Goal: Find specific page/section: Find specific page/section

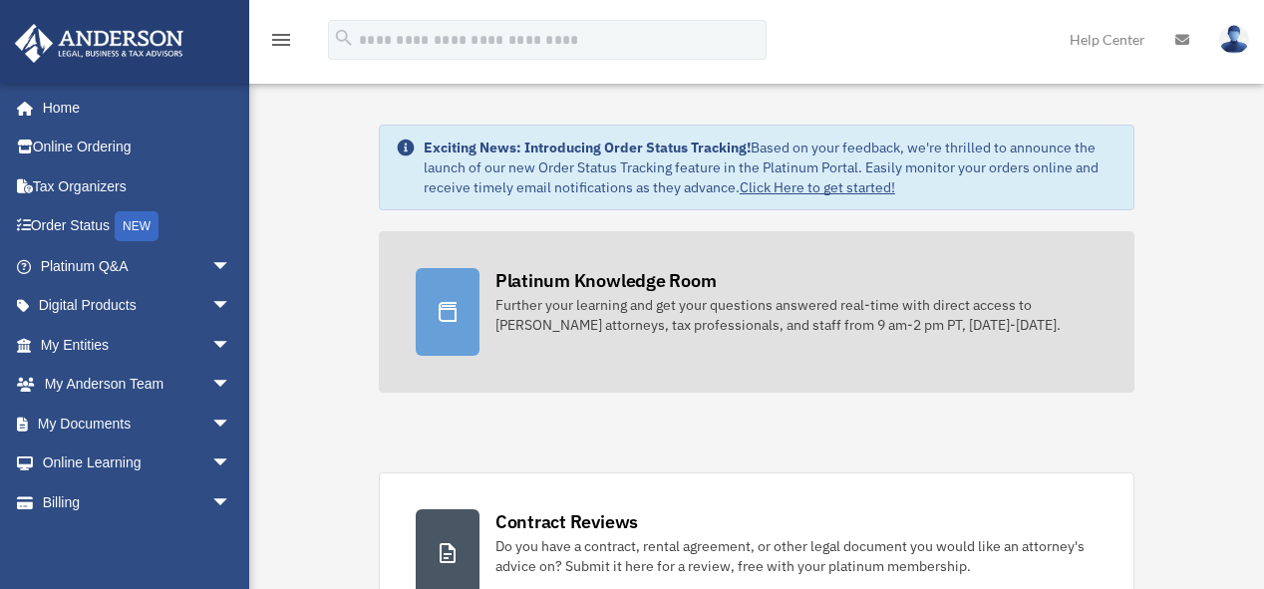
click at [632, 301] on div "Further your learning and get your questions answered real-time with direct acc…" at bounding box center [796, 315] width 602 height 40
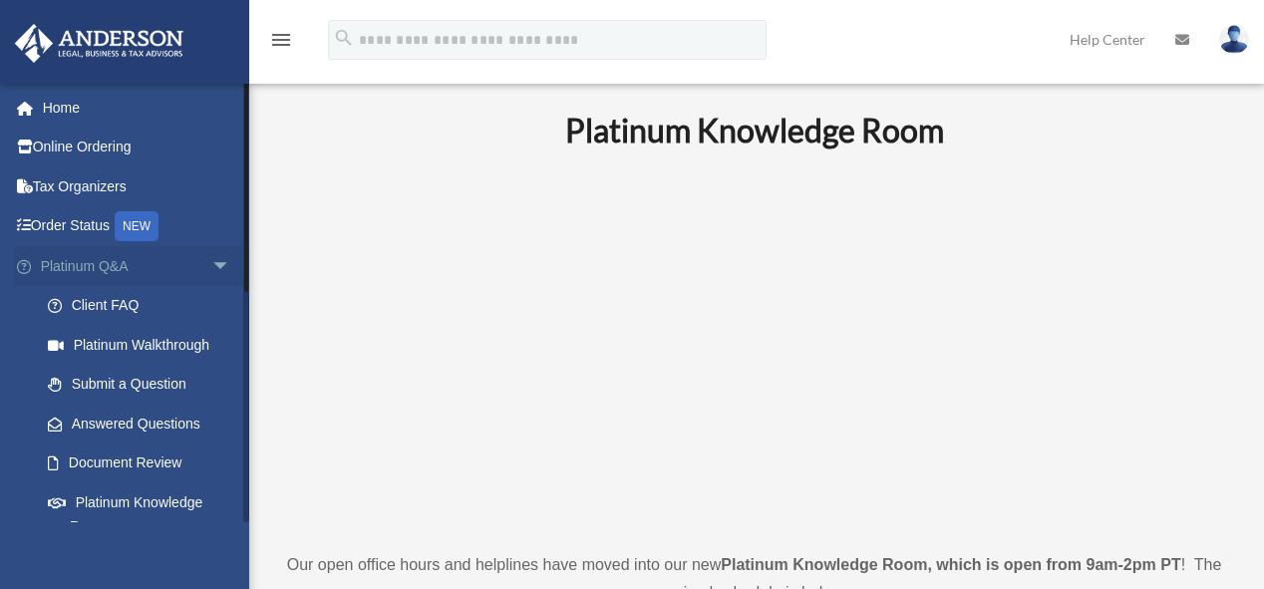
click at [211, 266] on span "arrow_drop_down" at bounding box center [231, 266] width 40 height 41
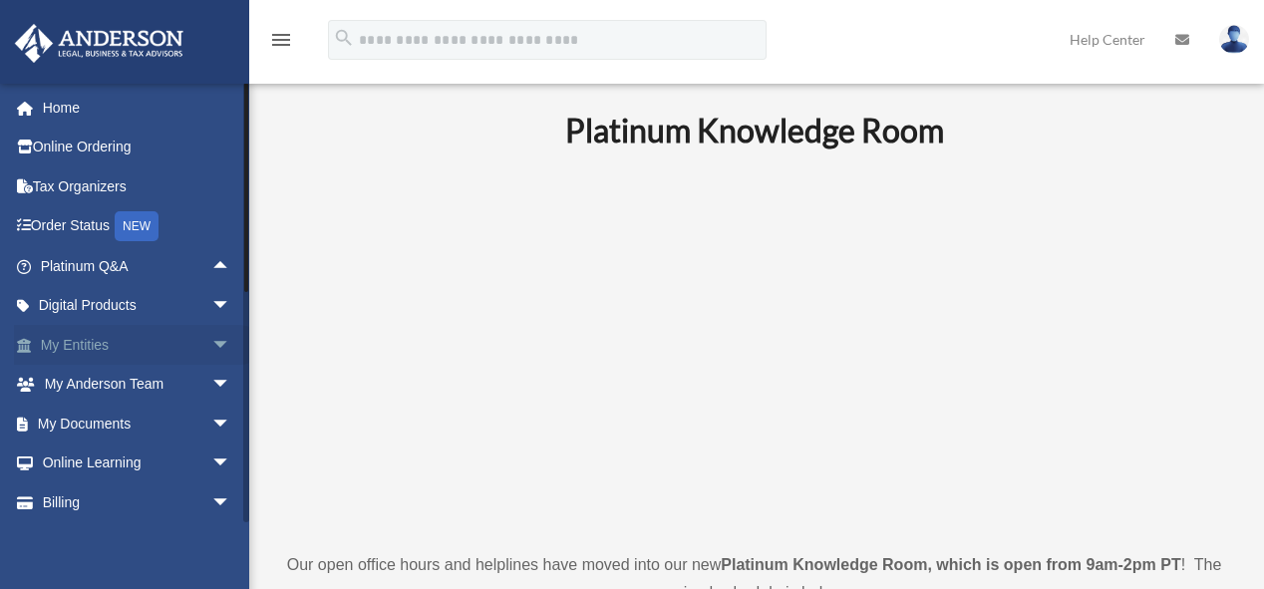
click at [172, 343] on link "My Entities arrow_drop_down" at bounding box center [137, 345] width 247 height 40
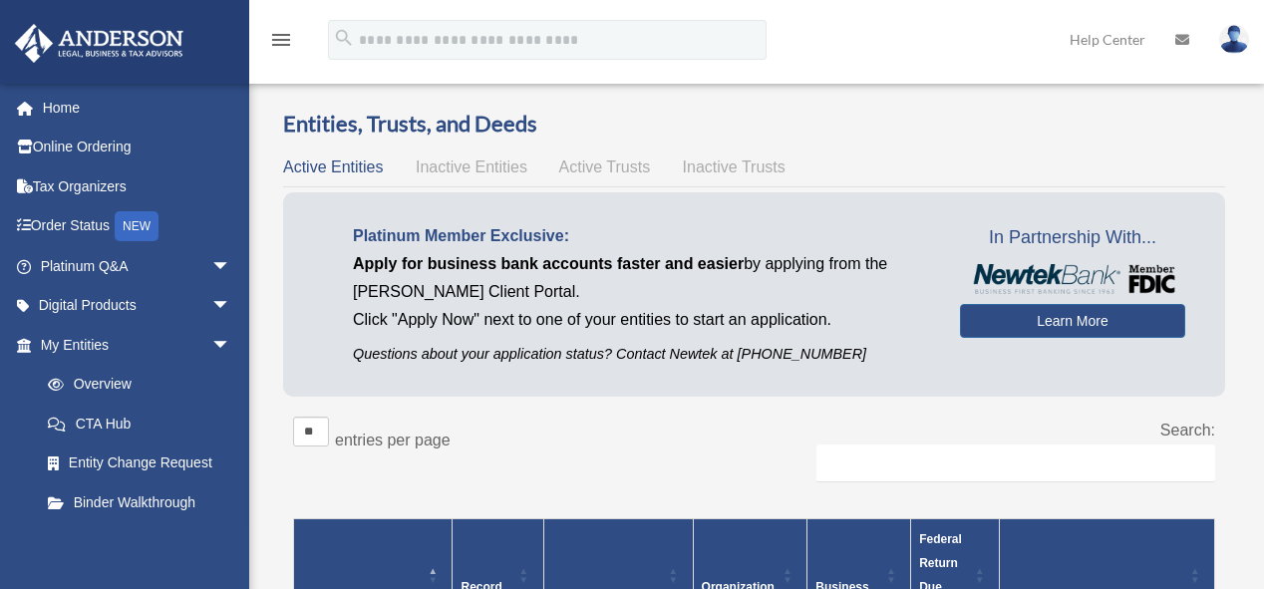
drag, startPoint x: 1137, startPoint y: 106, endPoint x: 1273, endPoint y: 126, distance: 137.0
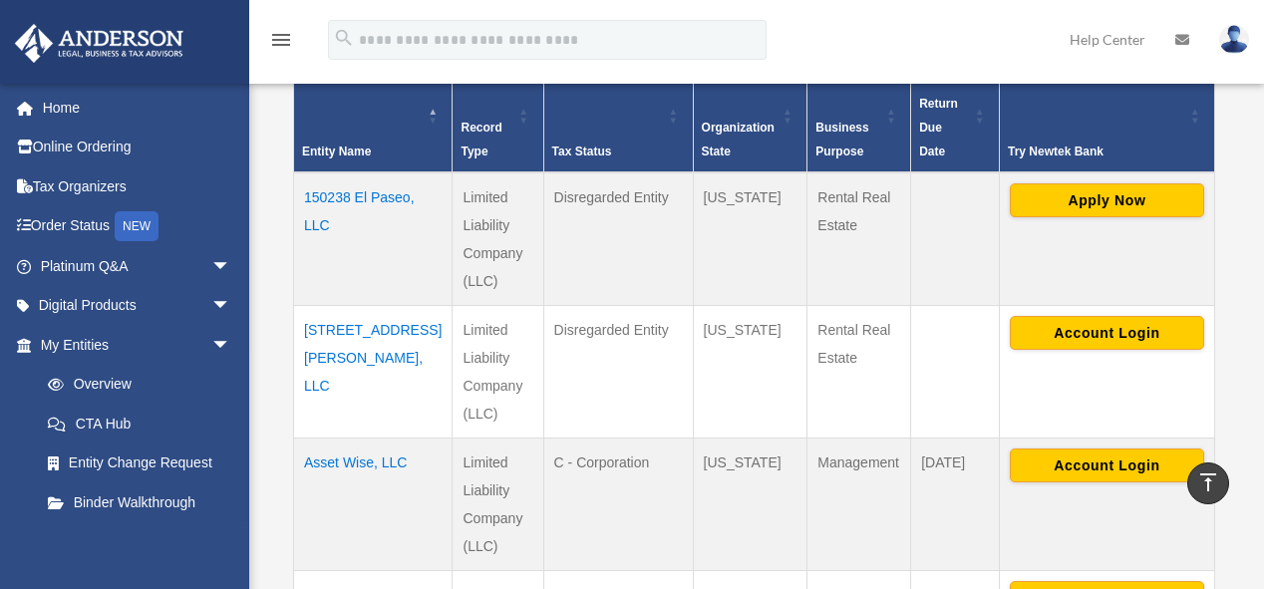
scroll to position [447, 0]
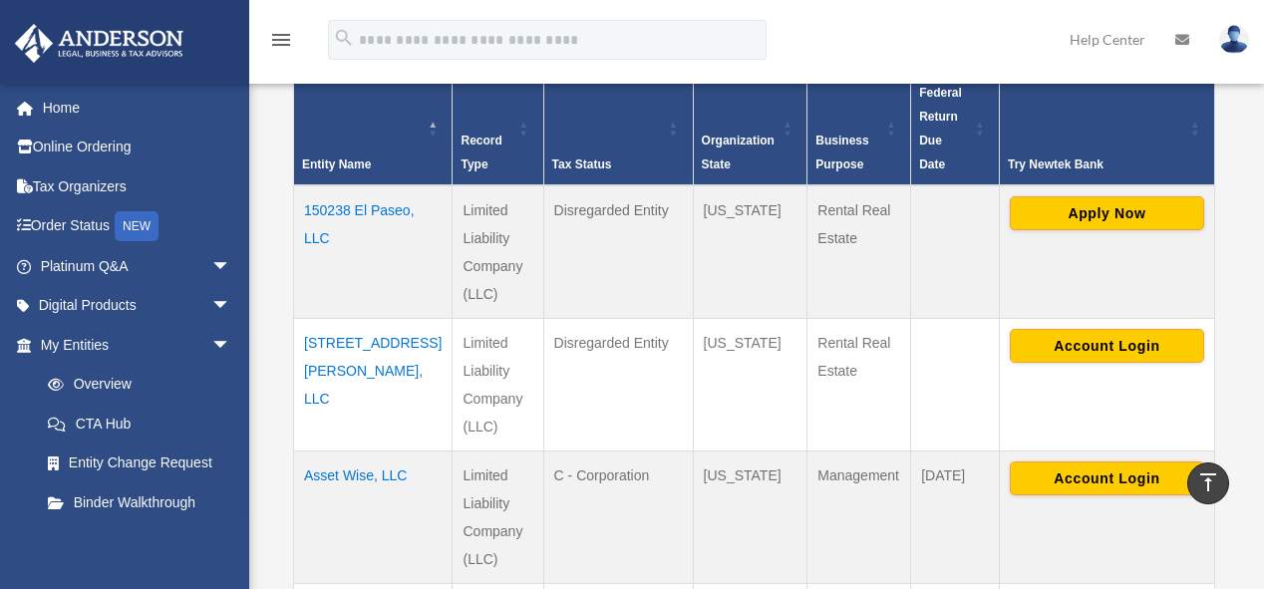
click at [335, 318] on td "4582 N. Glenn Rd, LLC" at bounding box center [373, 384] width 158 height 133
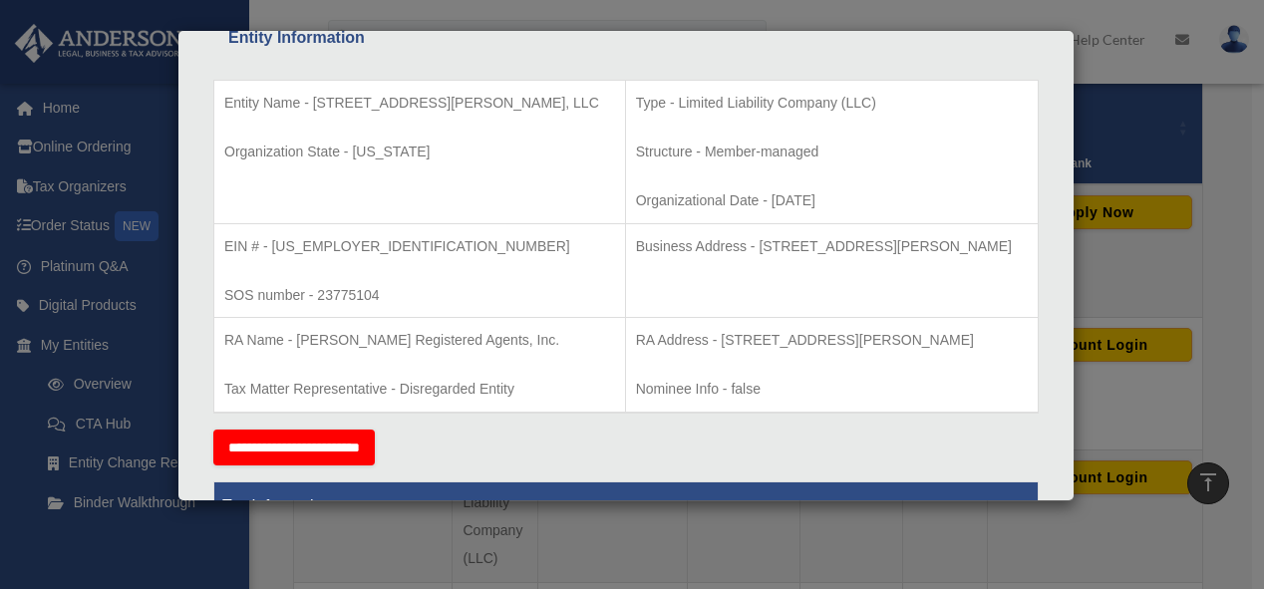
scroll to position [437, 0]
